Goal: Obtain resource: Obtain resource

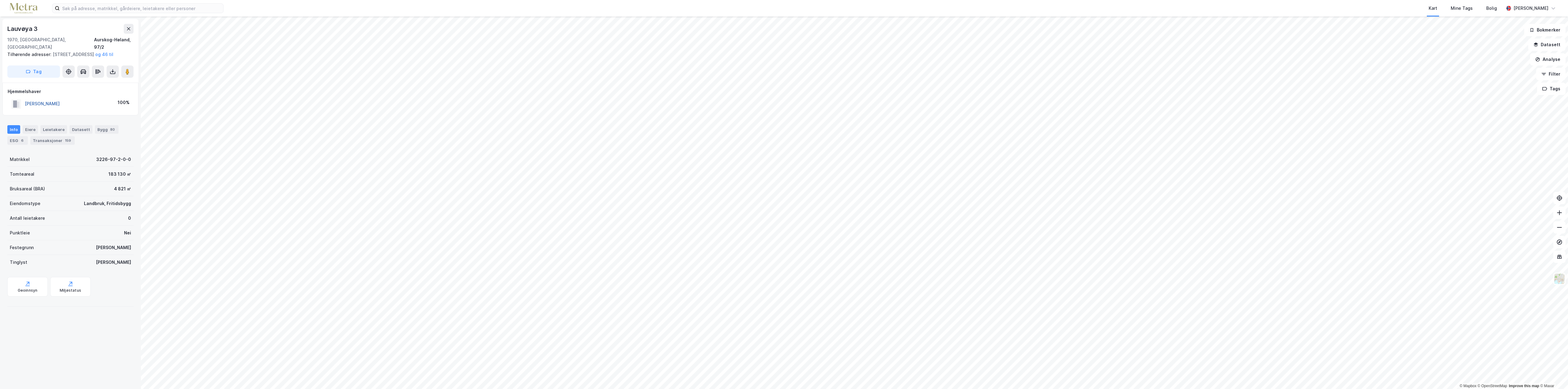
click at [0, 0] on button "TYRIHJELL CHARLOTTE" at bounding box center [0, 0] width 0 height 0
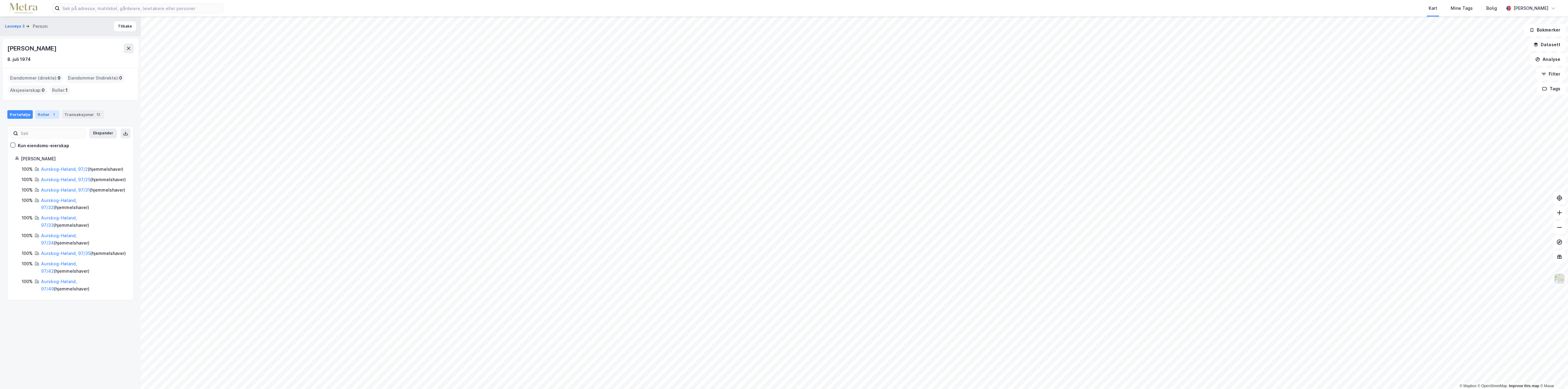
click at [46, 113] on div "Roller 1" at bounding box center [47, 114] width 24 height 9
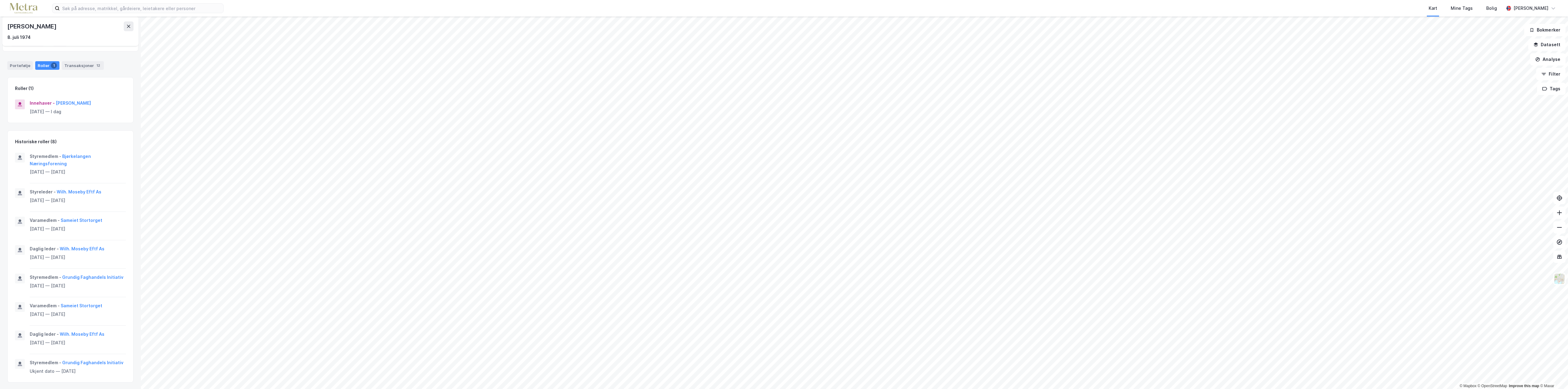
scroll to position [50, 0]
click at [79, 67] on div "Transaksjoner 12" at bounding box center [83, 65] width 42 height 9
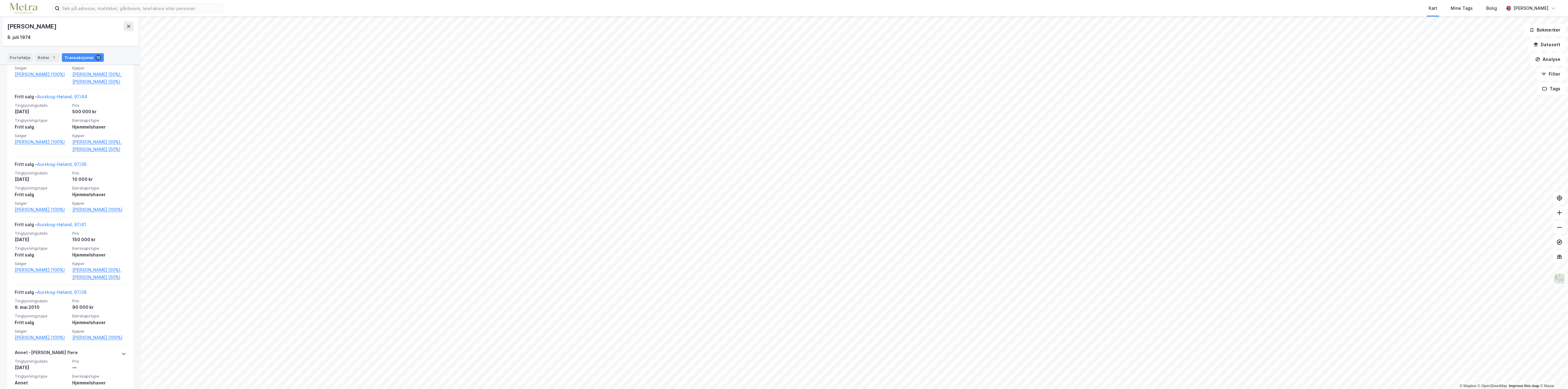
scroll to position [490, 0]
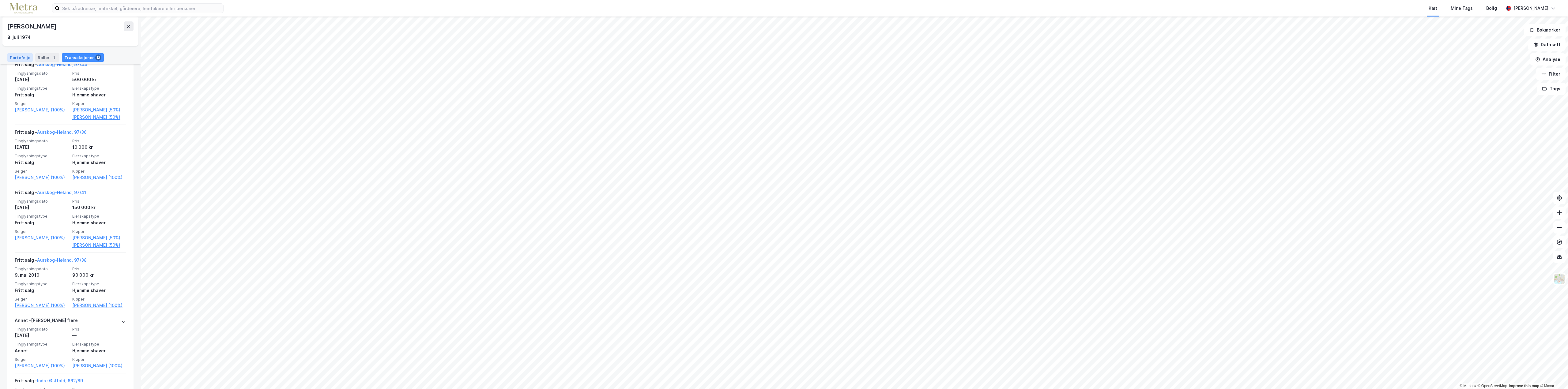
click at [15, 56] on div "Portefølje" at bounding box center [20, 58] width 26 height 9
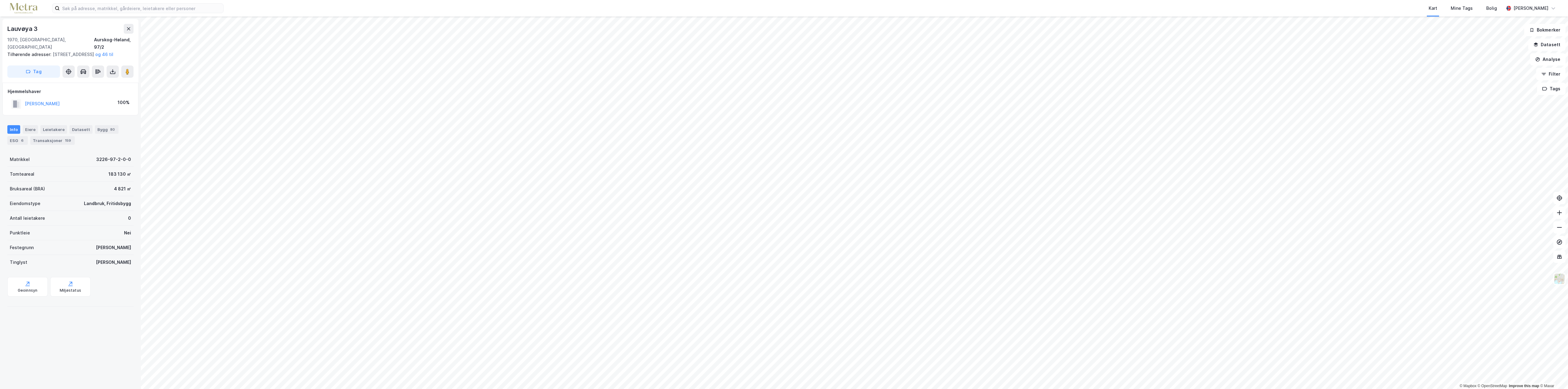
click at [872, 389] on html "Kart Mine Tags Bolig Eivind Westby © Mapbox © OpenStreetMap Improve this map © …" at bounding box center [784, 194] width 1568 height 389
click at [0, 0] on button "TYRIHJELL CHARLOTTE" at bounding box center [0, 0] width 0 height 0
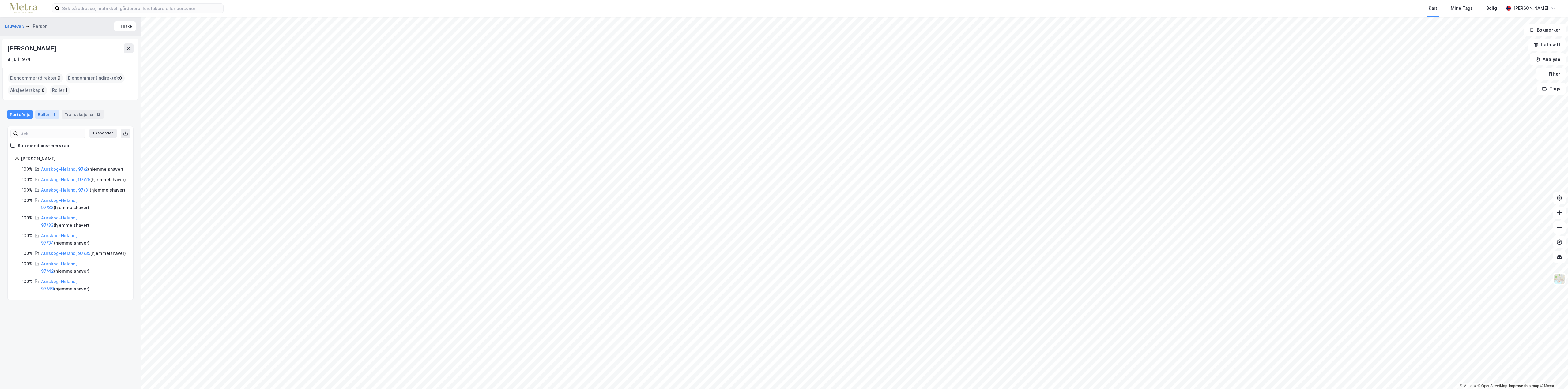
click at [41, 114] on div "Roller 1" at bounding box center [47, 114] width 24 height 9
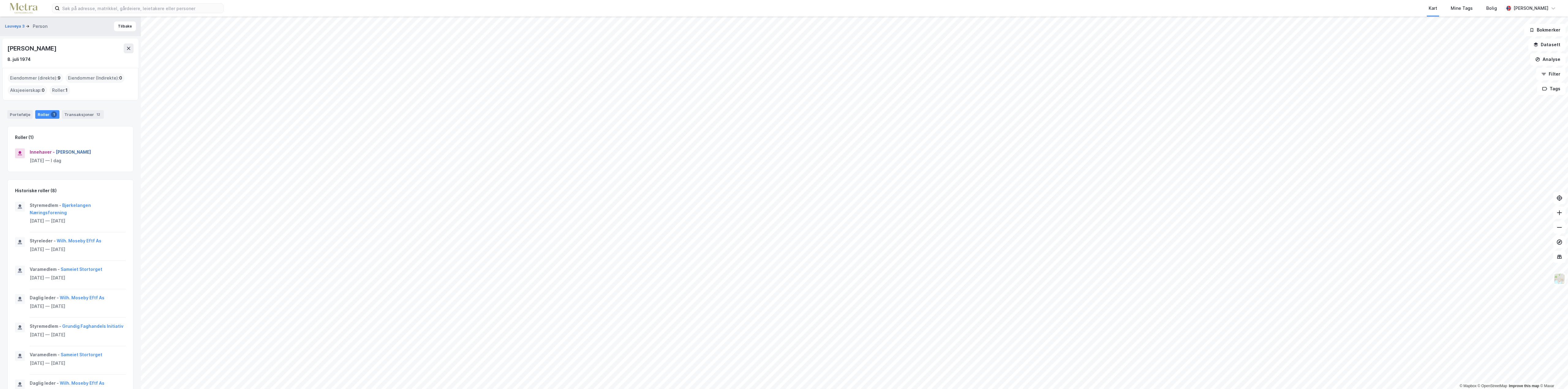
click at [0, 0] on button "Charlotte Tyrihjell" at bounding box center [0, 0] width 0 height 0
click at [80, 139] on div "Eiendommer" at bounding box center [82, 143] width 30 height 8
click at [24, 150] on div "Styret 1" at bounding box center [35, 155] width 25 height 9
click at [12, 25] on button "Lauvøya 3" at bounding box center [15, 26] width 21 height 6
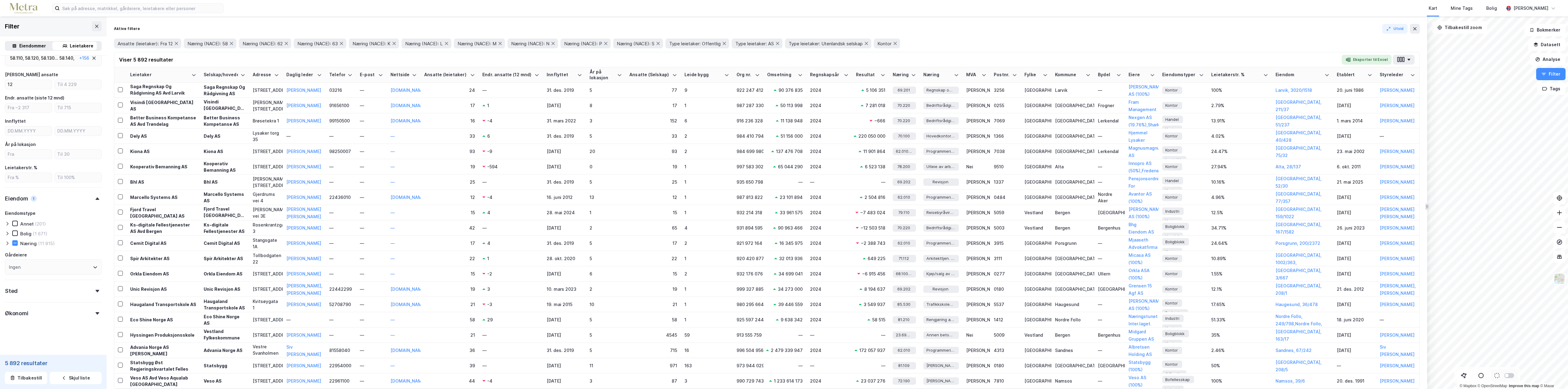
scroll to position [99, 0]
click at [7, 243] on icon at bounding box center [7, 243] width 5 height 5
click at [96, 291] on icon at bounding box center [97, 291] width 4 height 2
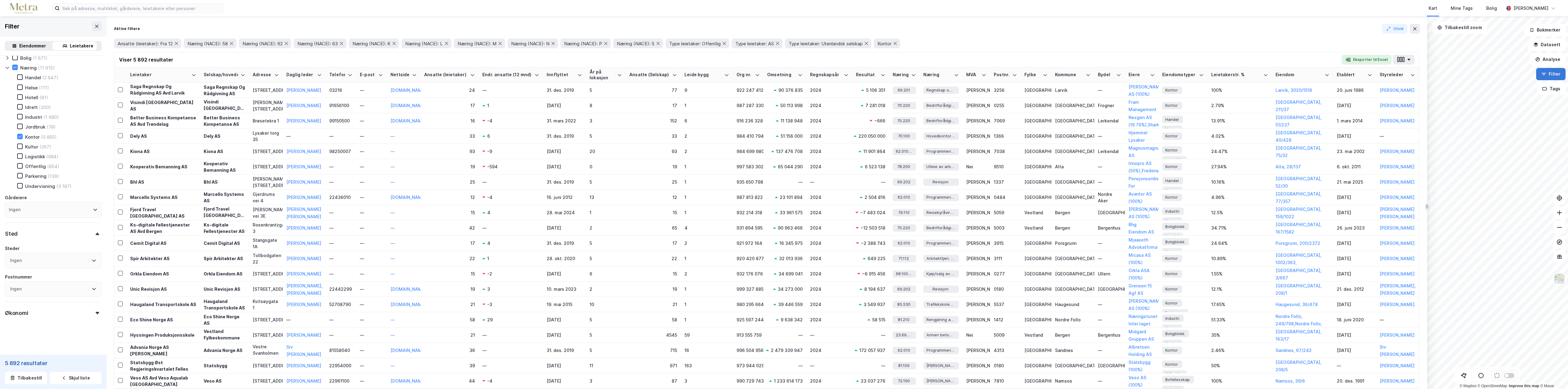
click at [1549, 78] on button "Filter" at bounding box center [1551, 74] width 29 height 12
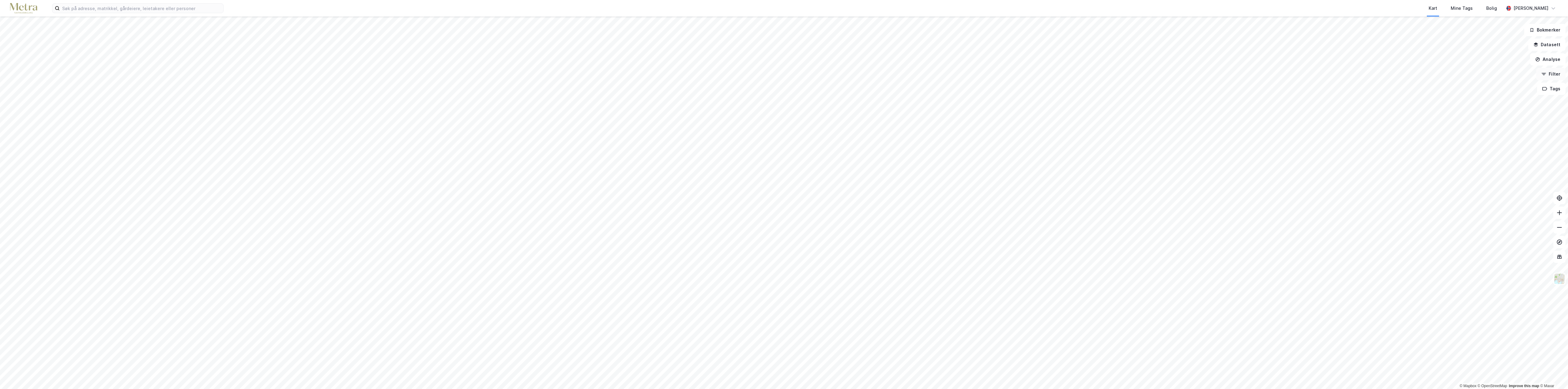
click at [1553, 75] on button "Filter" at bounding box center [1551, 74] width 29 height 12
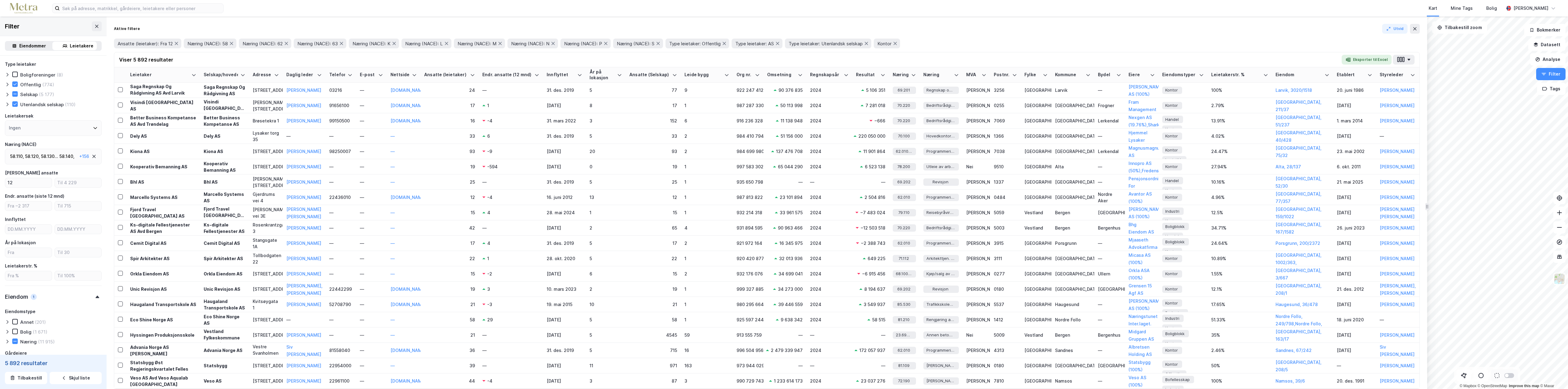
click at [79, 46] on div "Leietakere" at bounding box center [82, 46] width 24 height 7
click at [75, 48] on div "Leietakere" at bounding box center [82, 46] width 24 height 7
click at [82, 127] on div "Ingen" at bounding box center [53, 128] width 97 height 16
click at [93, 128] on icon at bounding box center [95, 128] width 5 height 5
click at [90, 101] on div "Type leietaker Boligforeninger (8) Offentlig (774) Selskap (5 177) Utenlandsk s…" at bounding box center [53, 84] width 97 height 47
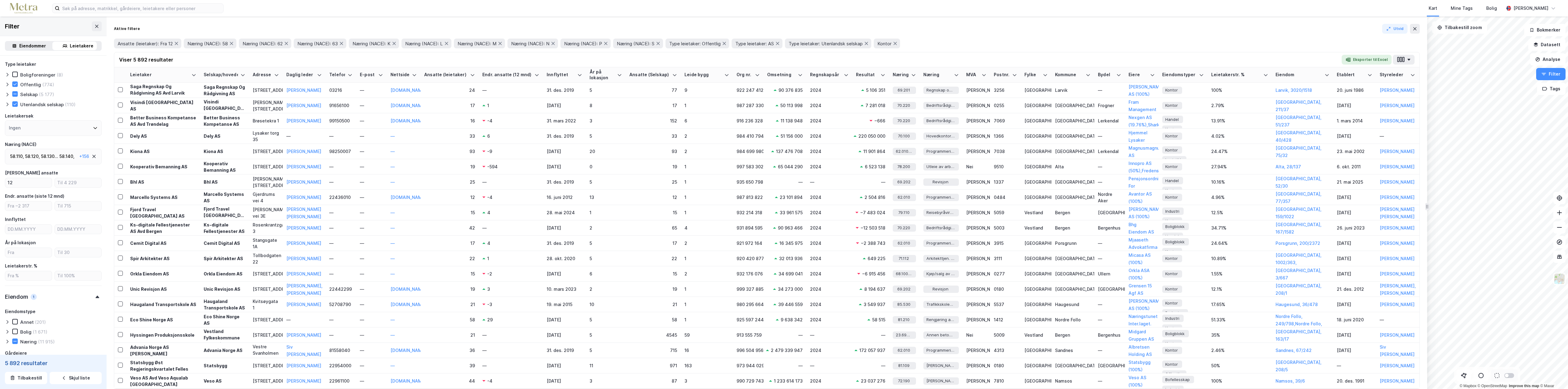
click at [69, 157] on div "58.110 , 58.120 , 58.130 ... 58.140 , 58.190 , 58.210 , 58.290 , 62.010 , 62.02…" at bounding box center [44, 156] width 67 height 7
click at [93, 293] on div "Sted" at bounding box center [53, 288] width 97 height 18
click at [89, 321] on div "Ingen" at bounding box center [53, 318] width 97 height 16
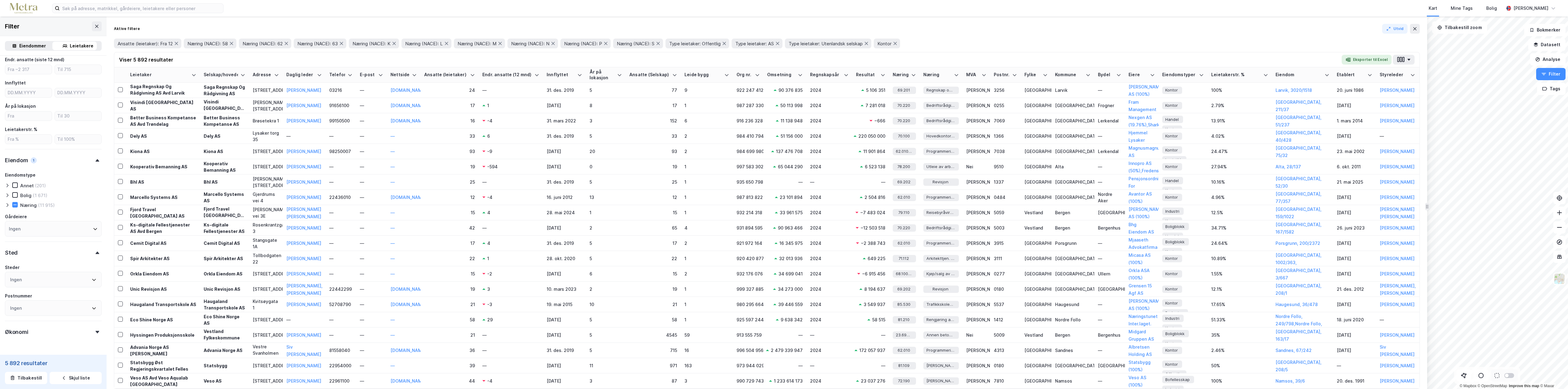
click at [91, 282] on icon at bounding box center [94, 280] width 5 height 5
click at [89, 323] on icon at bounding box center [91, 325] width 5 height 5
click at [21, 307] on icon at bounding box center [19, 307] width 4 height 4
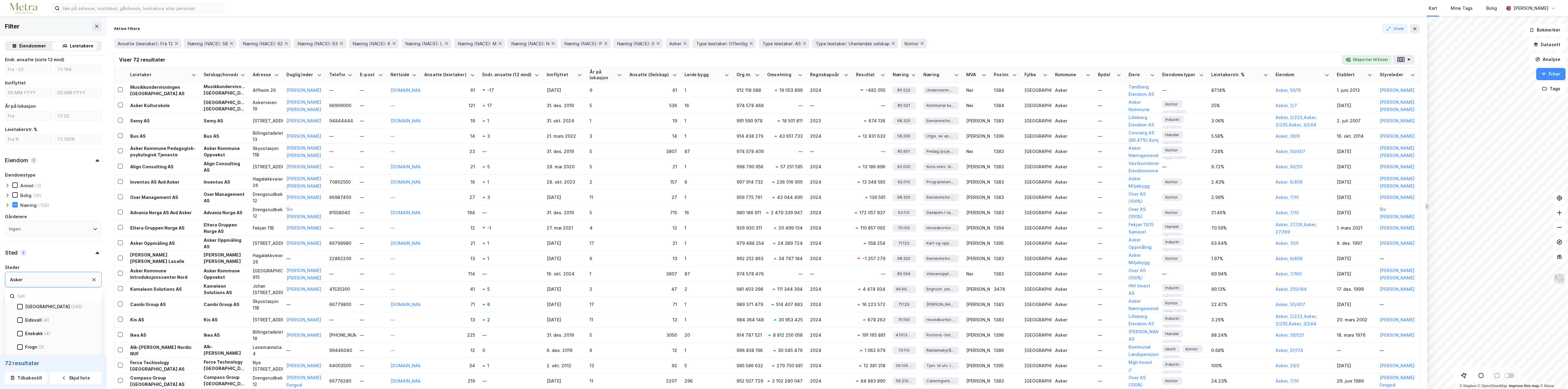
scroll to position [61, 0]
click at [22, 304] on div at bounding box center [19, 304] width 5 height 5
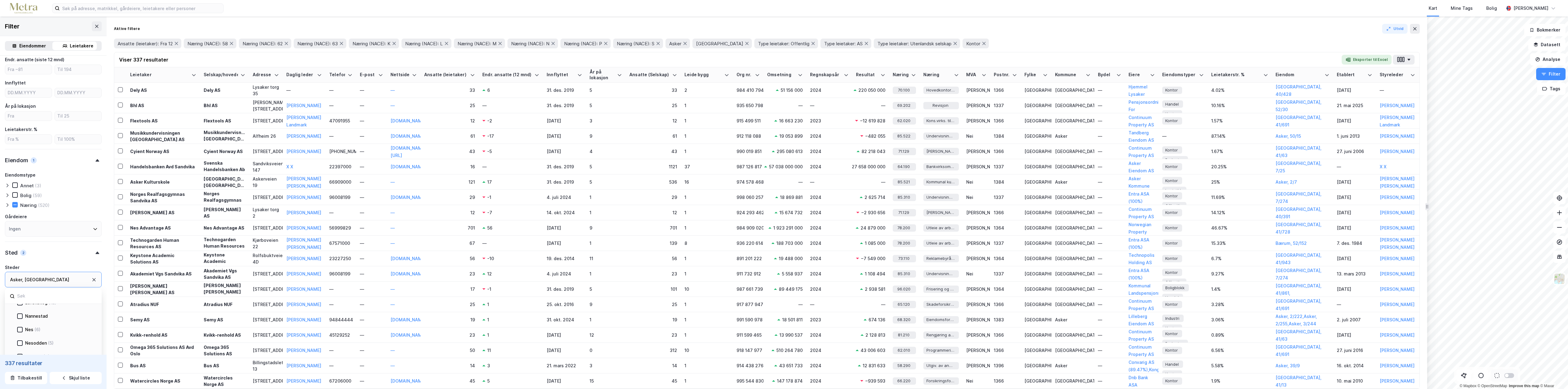
scroll to position [214, 0]
click at [19, 340] on icon at bounding box center [20, 340] width 4 height 2
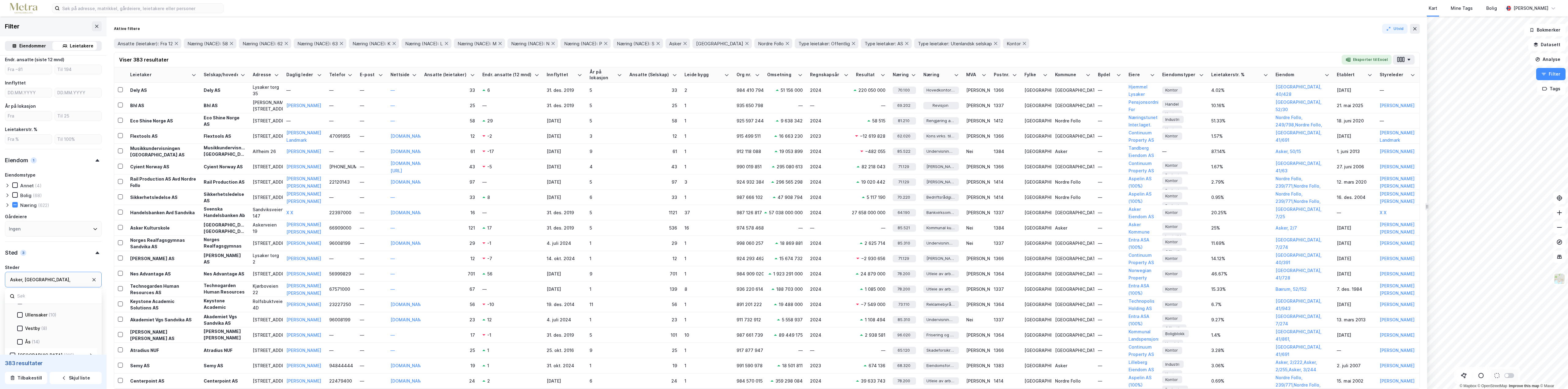
scroll to position [276, 0]
click at [21, 317] on icon at bounding box center [19, 318] width 4 height 4
click at [20, 334] on icon at bounding box center [19, 332] width 4 height 4
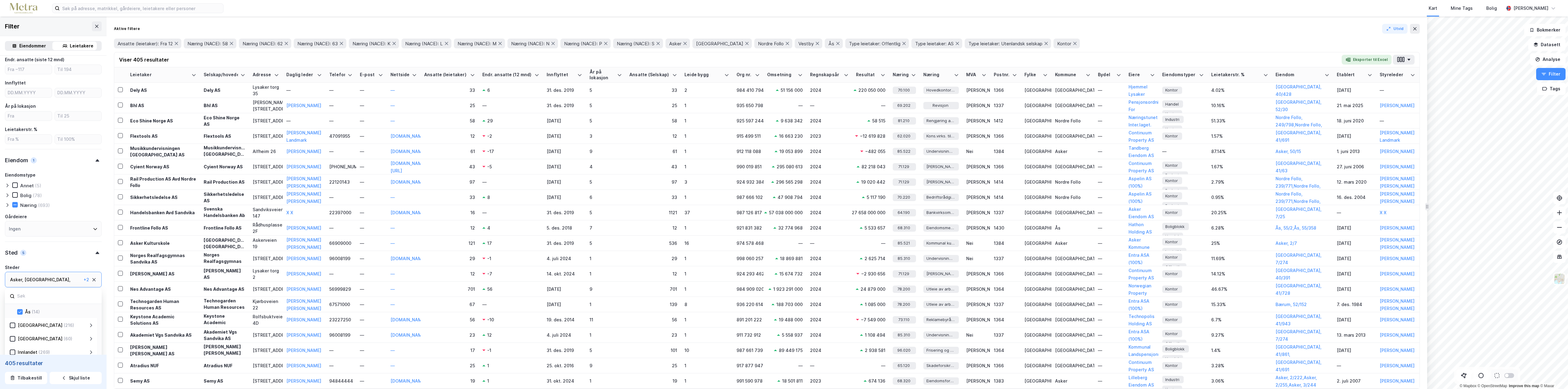
scroll to position [306, 0]
click at [89, 315] on icon at bounding box center [91, 315] width 5 height 5
click at [18, 328] on icon at bounding box center [19, 328] width 4 height 4
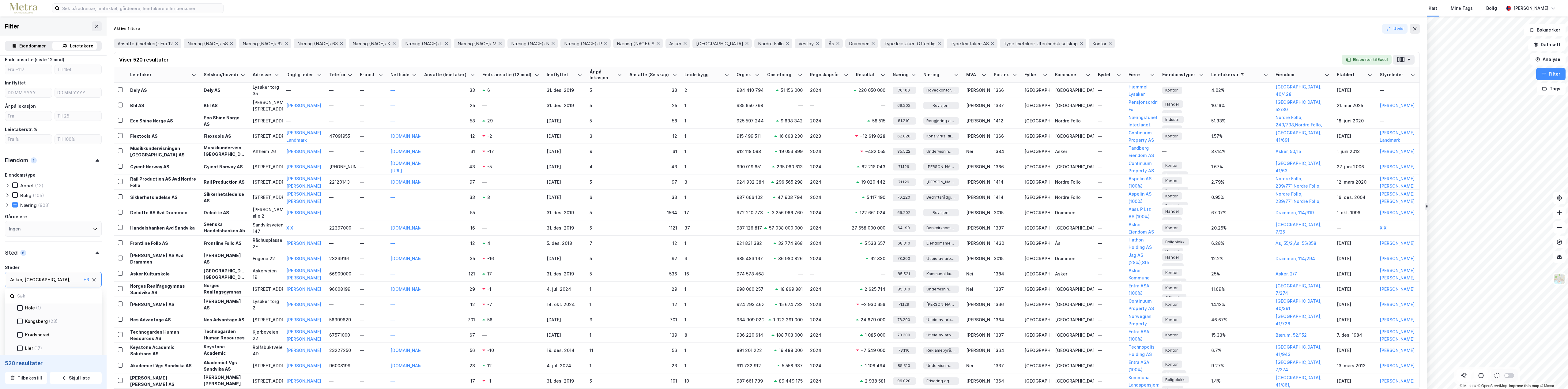
scroll to position [398, 0]
click at [24, 331] on div "Kongsberg (23)" at bounding box center [58, 331] width 71 height 7
click at [12, 320] on icon at bounding box center [12, 318] width 4 height 4
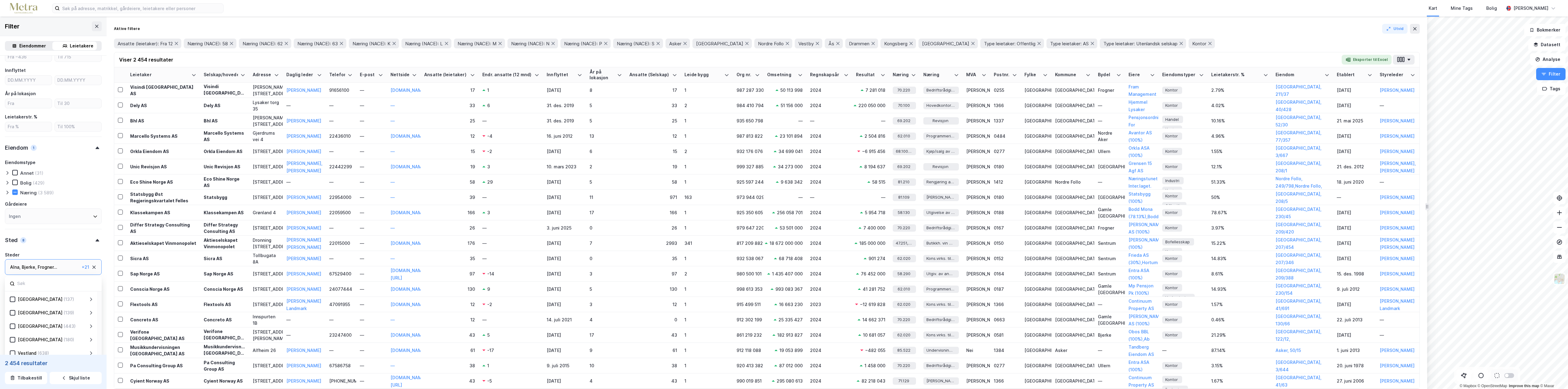
scroll to position [156, 0]
click at [74, 233] on div "Sted 8" at bounding box center [53, 231] width 97 height 18
click at [59, 290] on div "Sted 8" at bounding box center [53, 288] width 97 height 18
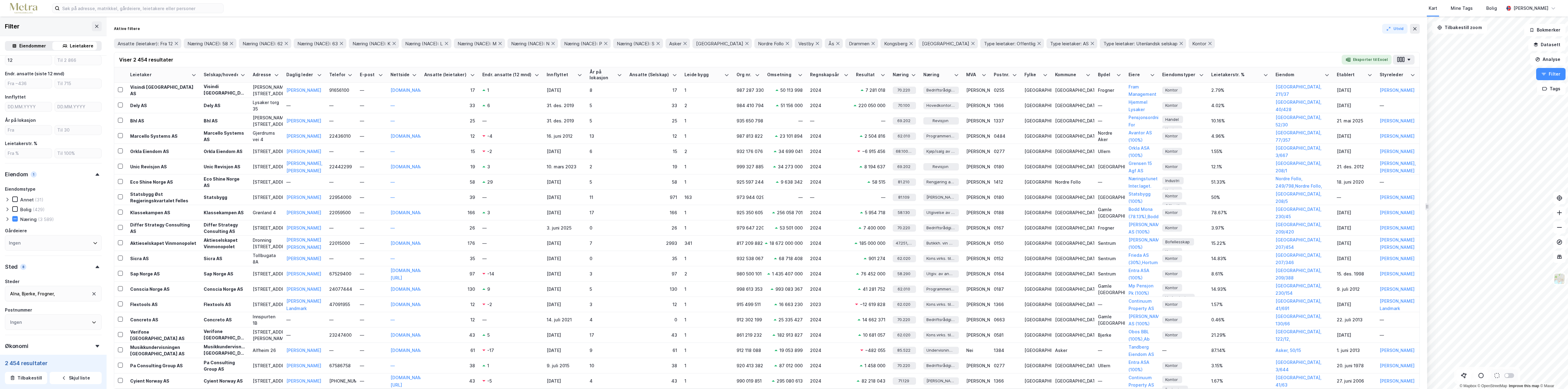
click at [55, 299] on div "Gamle [GEOGRAPHIC_DATA] ," at bounding box center [41, 303] width 61 height 7
type input "æ"
type input "østf"
click at [20, 239] on icon at bounding box center [19, 237] width 4 height 4
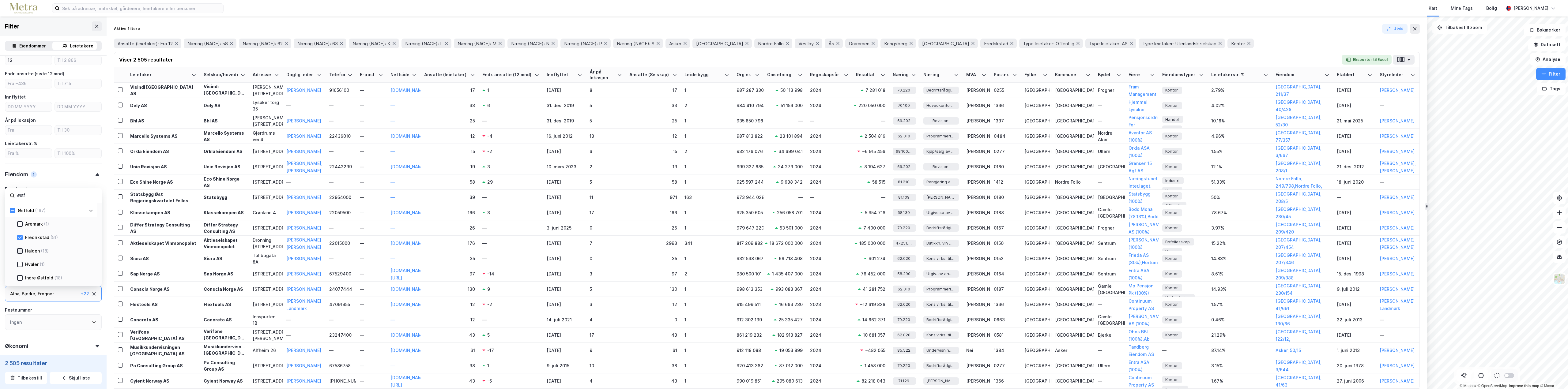
click at [18, 251] on div at bounding box center [19, 251] width 5 height 5
click at [21, 251] on div "Indre Østfold (18)" at bounding box center [55, 247] width 76 height 7
click at [22, 250] on icon at bounding box center [19, 247] width 4 height 4
click at [18, 273] on icon at bounding box center [19, 274] width 4 height 4
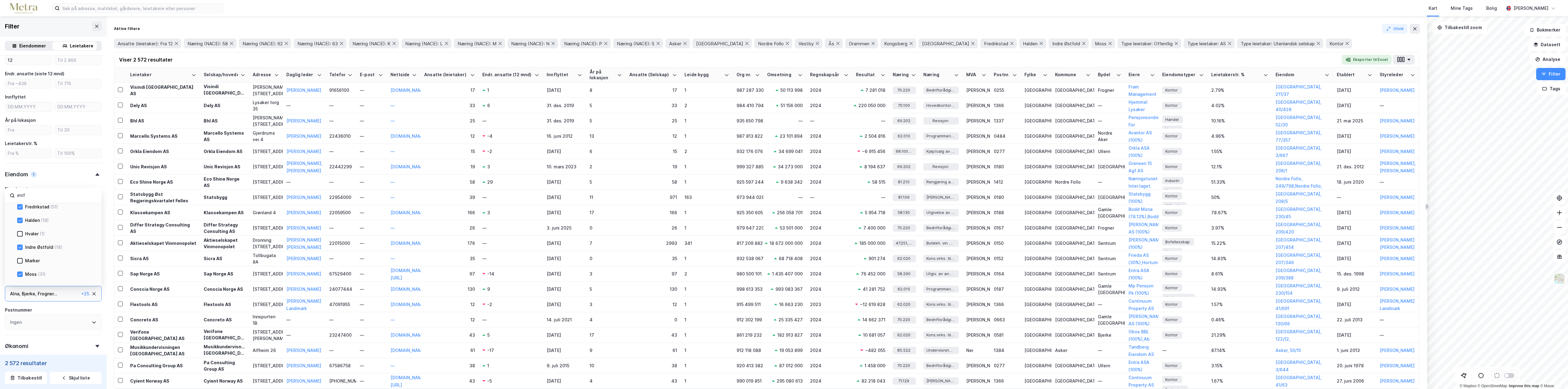
scroll to position [92, 0]
click at [20, 242] on icon at bounding box center [19, 240] width 4 height 4
click at [19, 255] on icon at bounding box center [19, 253] width 4 height 4
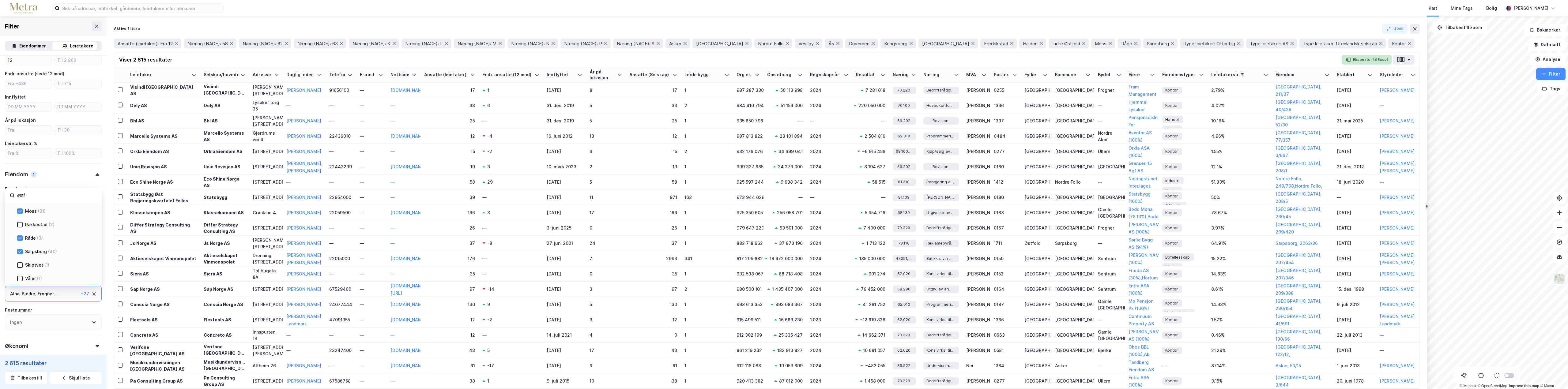
click at [1364, 59] on button "Eksporter til Excel" at bounding box center [1367, 60] width 50 height 10
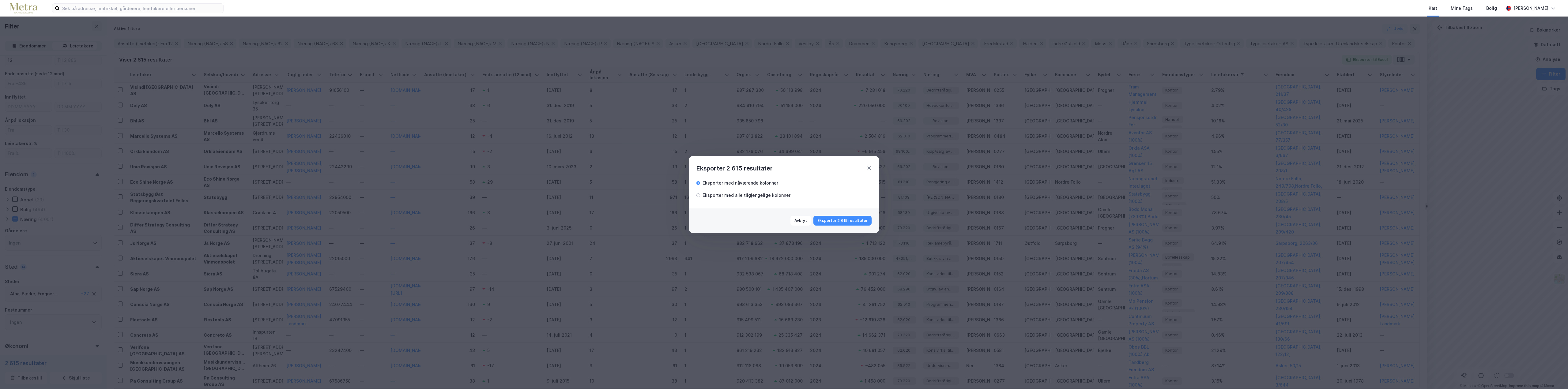
click at [735, 197] on div "Eksporter med alle tilgjengelige kolonner" at bounding box center [746, 195] width 88 height 7
click at [840, 222] on button "Eksporter 2 615 resultater" at bounding box center [842, 221] width 58 height 10
